Goal: Find contact information: Find contact information

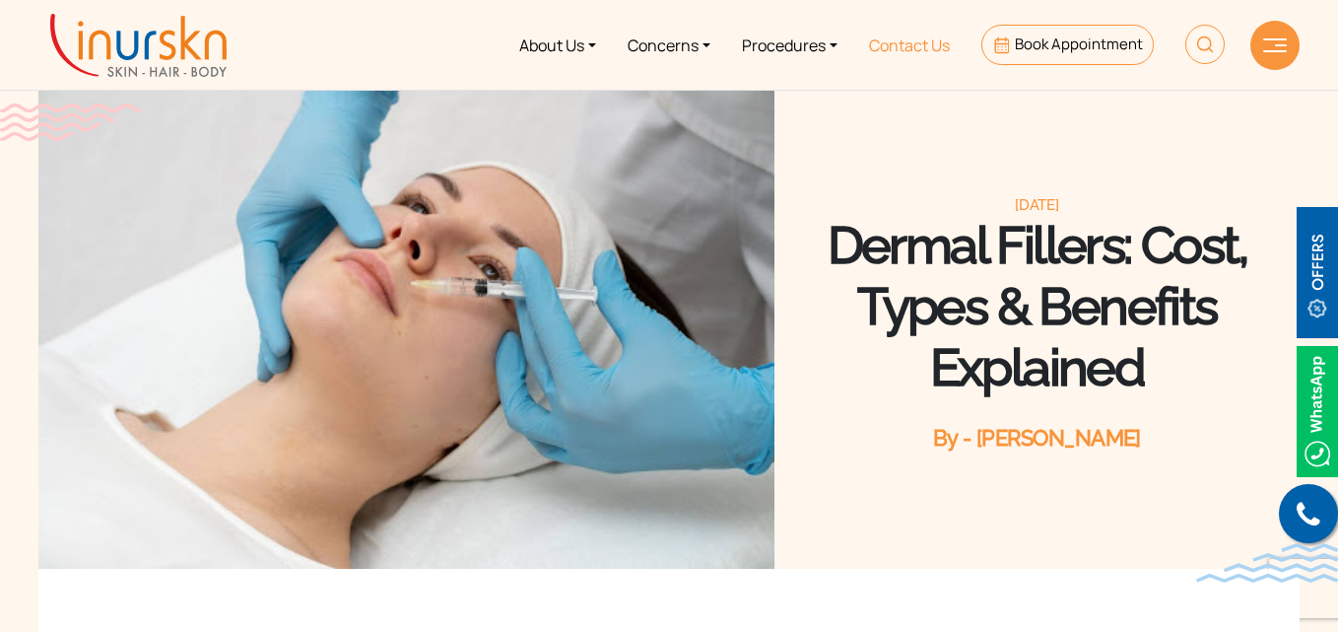
click at [893, 44] on link "Contact Us" at bounding box center [909, 45] width 112 height 74
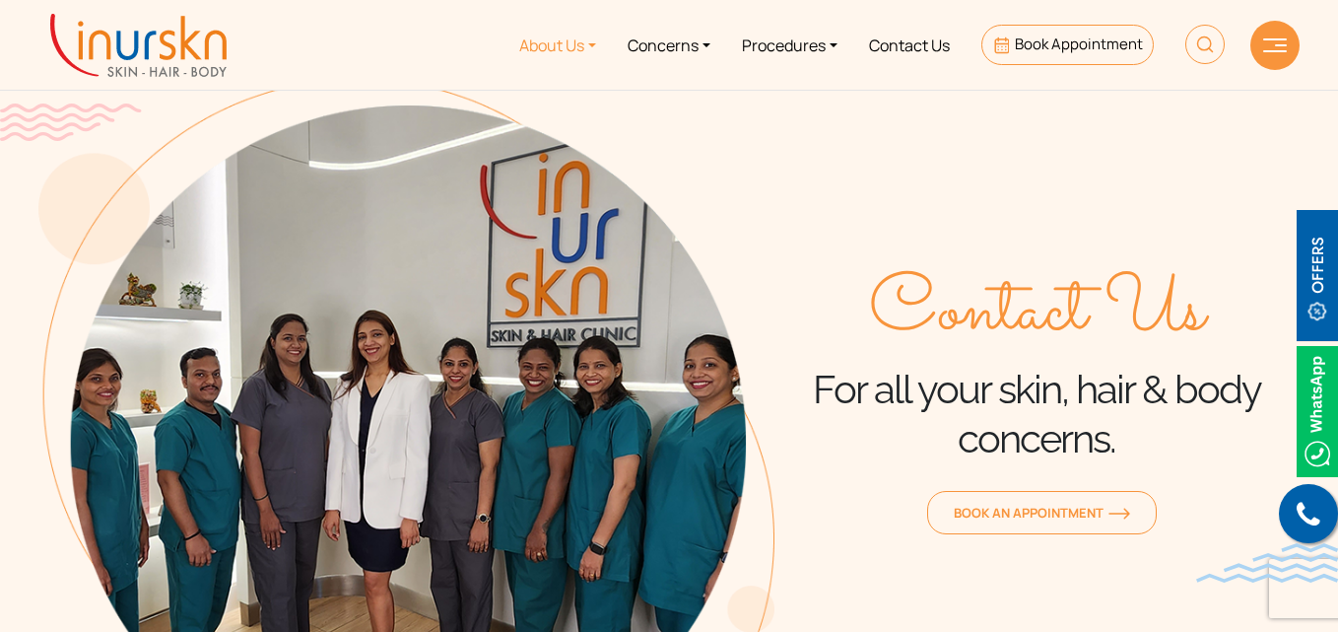
click at [558, 46] on link "About Us" at bounding box center [557, 45] width 108 height 74
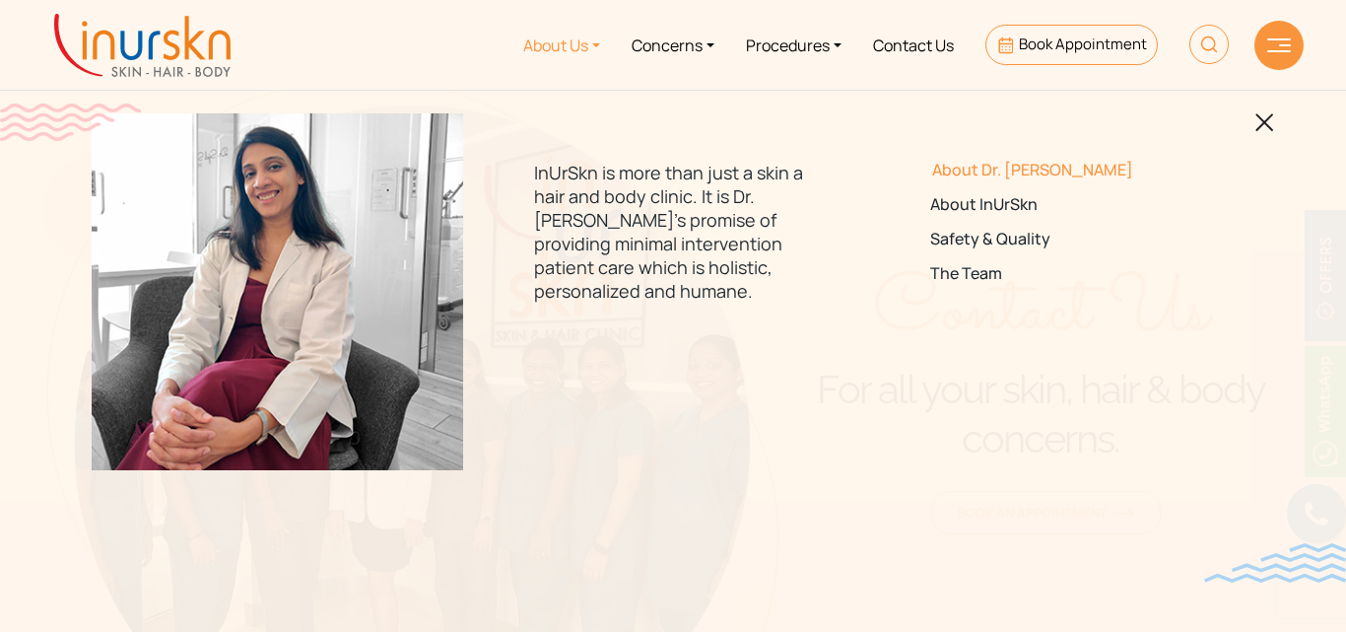
click at [986, 173] on link "About Dr. [PERSON_NAME]" at bounding box center [1068, 170] width 277 height 19
